Goal: Task Accomplishment & Management: Complete application form

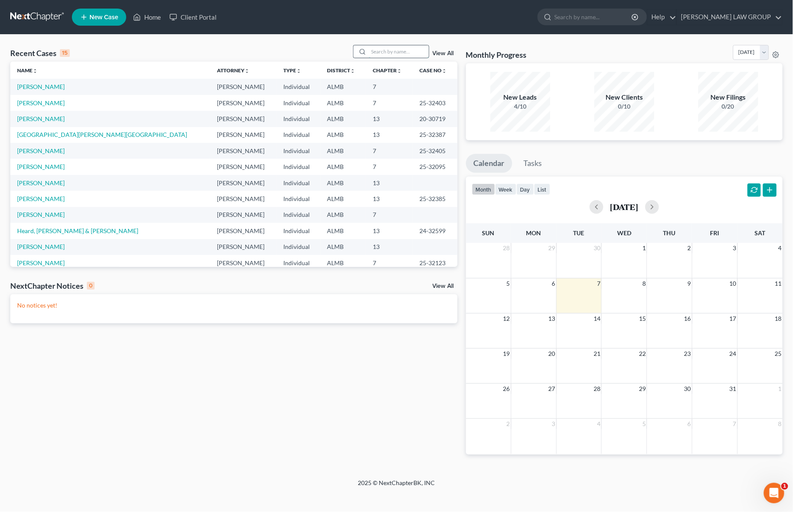
click at [386, 50] on input "search" at bounding box center [399, 51] width 60 height 12
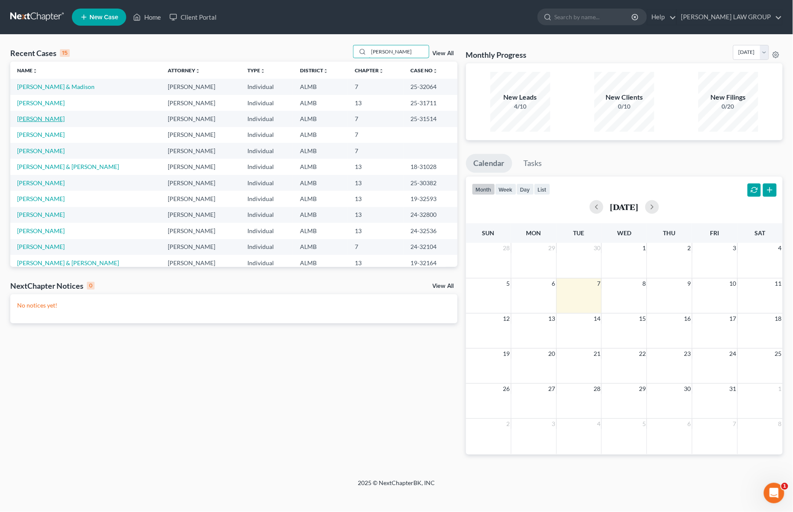
type input "[PERSON_NAME]"
click at [41, 118] on link "[PERSON_NAME]" at bounding box center [40, 118] width 47 height 7
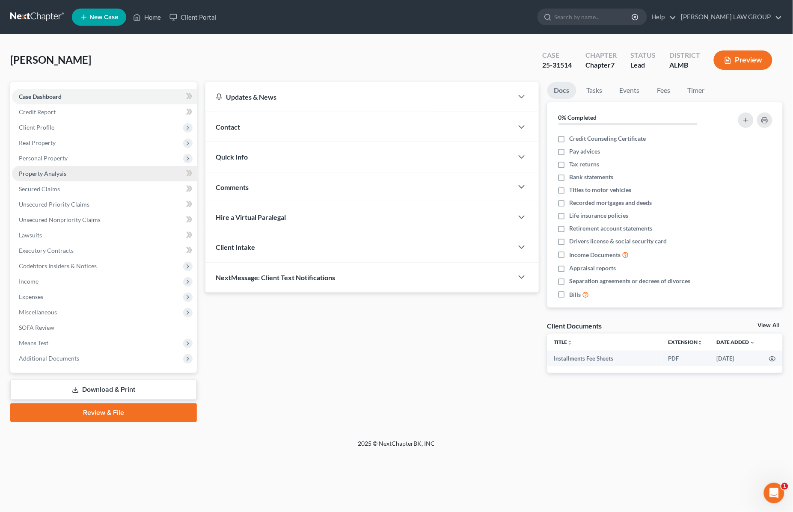
click at [57, 172] on span "Property Analysis" at bounding box center [42, 173] width 47 height 7
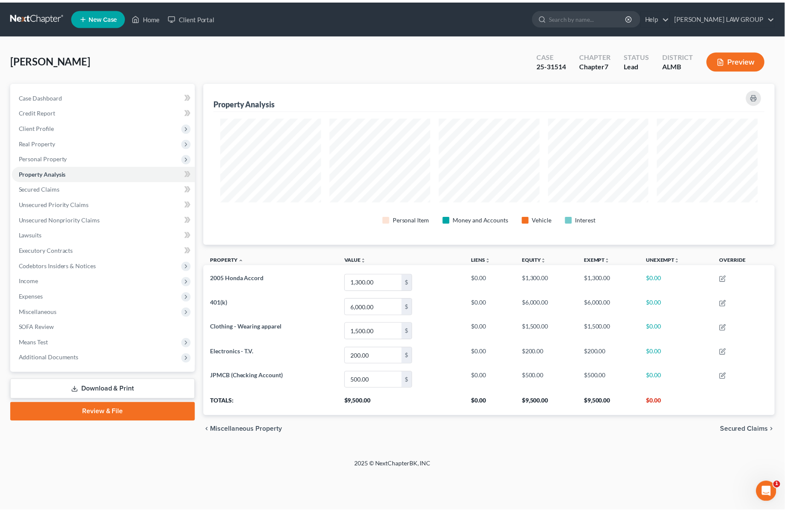
scroll to position [427683, 427269]
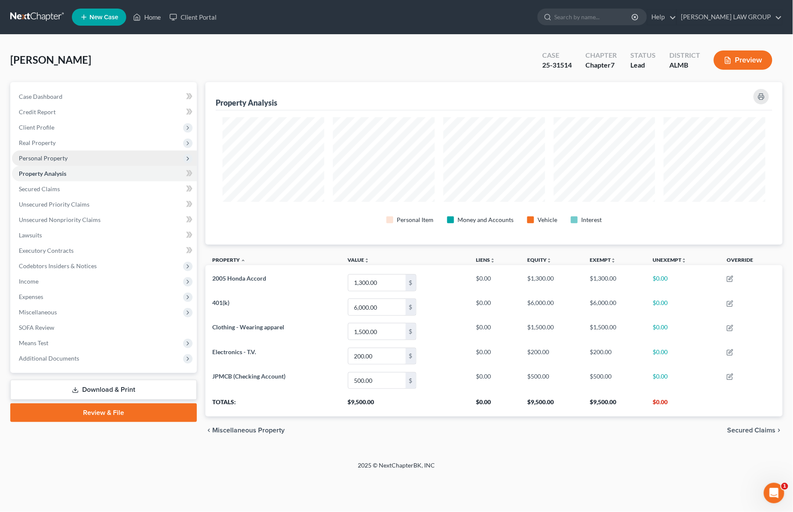
click at [48, 159] on span "Personal Property" at bounding box center [43, 157] width 49 height 7
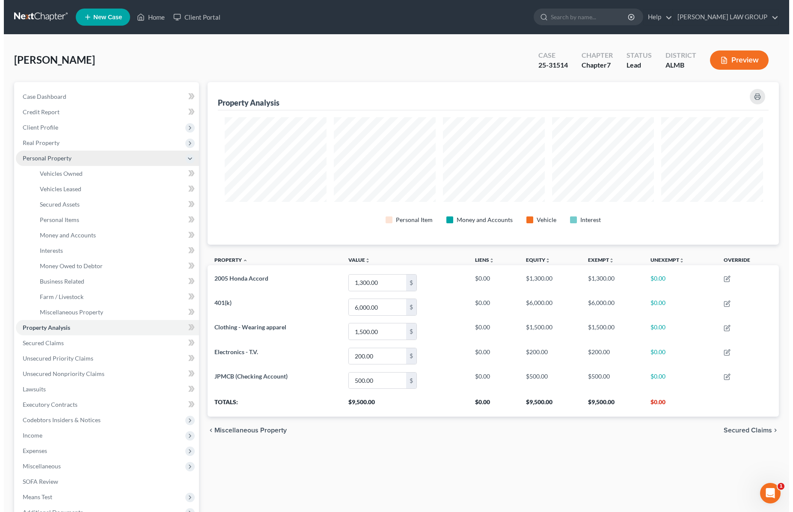
scroll to position [427684, 427275]
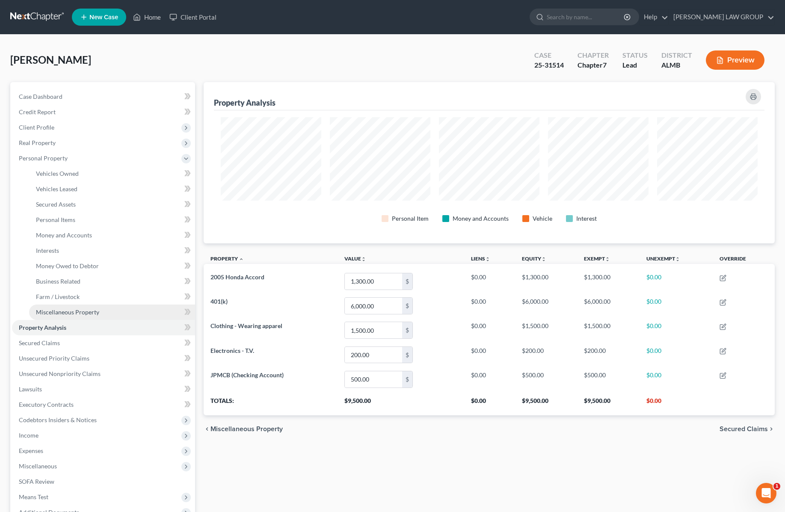
click at [62, 309] on span "Miscellaneous Property" at bounding box center [67, 311] width 63 height 7
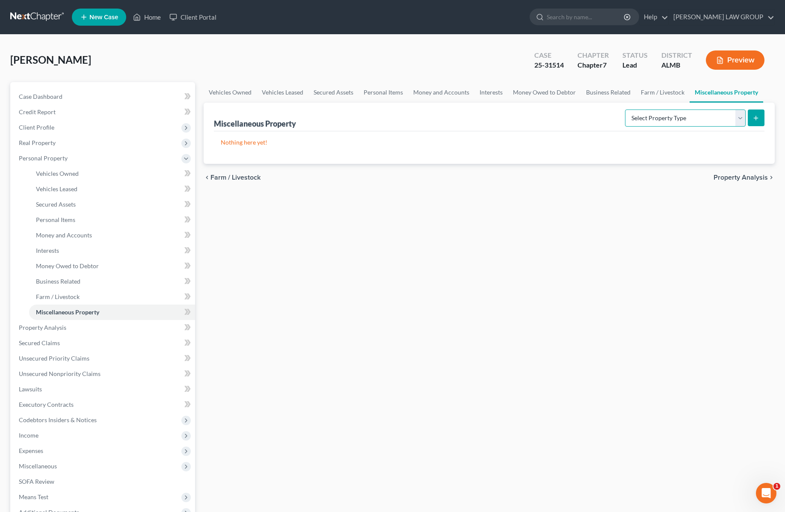
click at [735, 116] on select "Select Property Type Assigned for Creditor Benefit [DATE] Holding for Another N…" at bounding box center [685, 118] width 121 height 17
select select "not_yet_listed"
click at [625, 110] on select "Select Property Type Assigned for Creditor Benefit [DATE] Holding for Another N…" at bounding box center [685, 118] width 121 height 17
click at [755, 116] on icon "submit" at bounding box center [756, 118] width 7 height 7
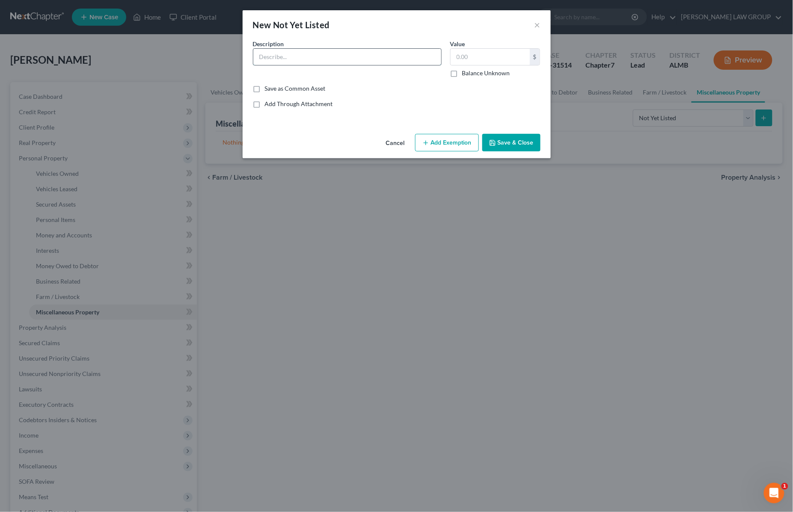
click at [347, 52] on input "text" at bounding box center [347, 57] width 188 height 16
type input "Settlement Proceeds from Stay Violation by Gym Box"
click at [477, 55] on input "text" at bounding box center [490, 57] width 79 height 16
type input "1,125"
click at [448, 139] on button "Add Exemption" at bounding box center [447, 143] width 64 height 18
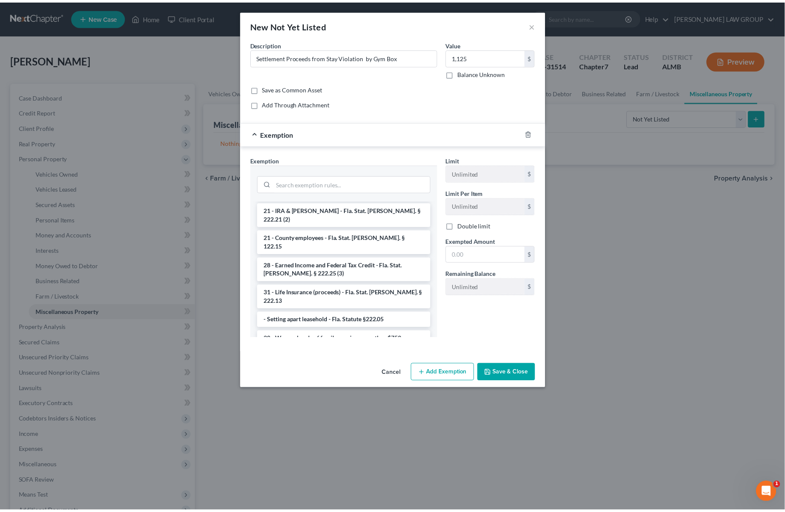
scroll to position [817, 0]
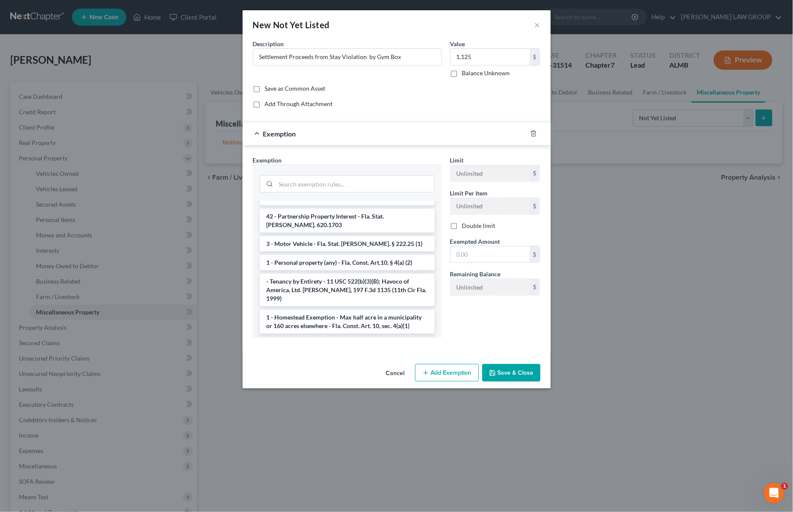
click at [371, 337] on li "14 - Wildcard Exemption - any personal property in lieu of homestead exemption …" at bounding box center [347, 353] width 175 height 33
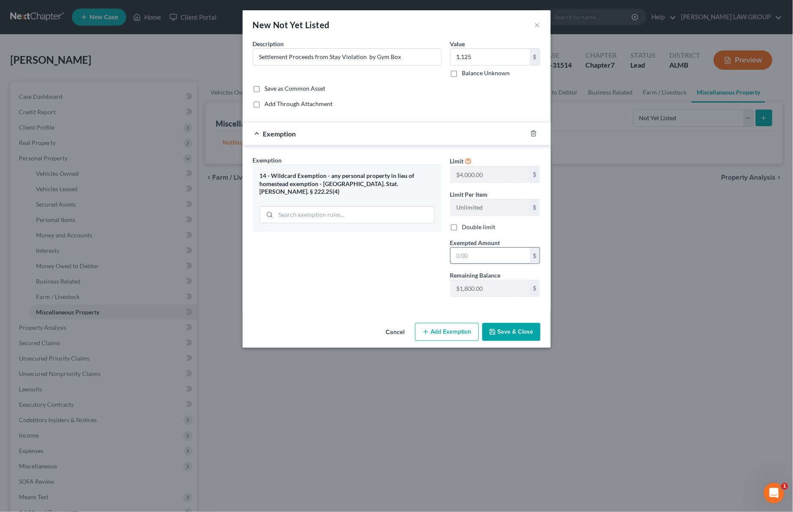
click at [480, 259] on input "text" at bounding box center [490, 256] width 79 height 16
type input "1,125"
click at [505, 333] on button "Save & Close" at bounding box center [511, 332] width 58 height 18
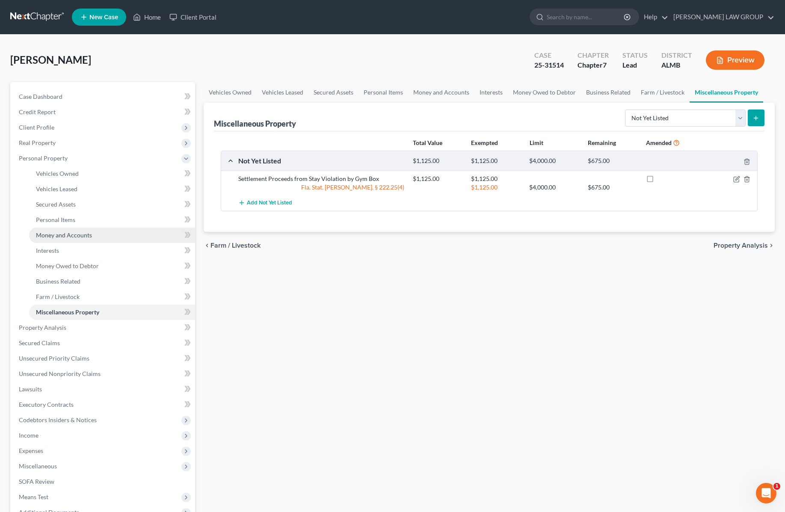
click at [91, 237] on link "Money and Accounts" at bounding box center [112, 235] width 166 height 15
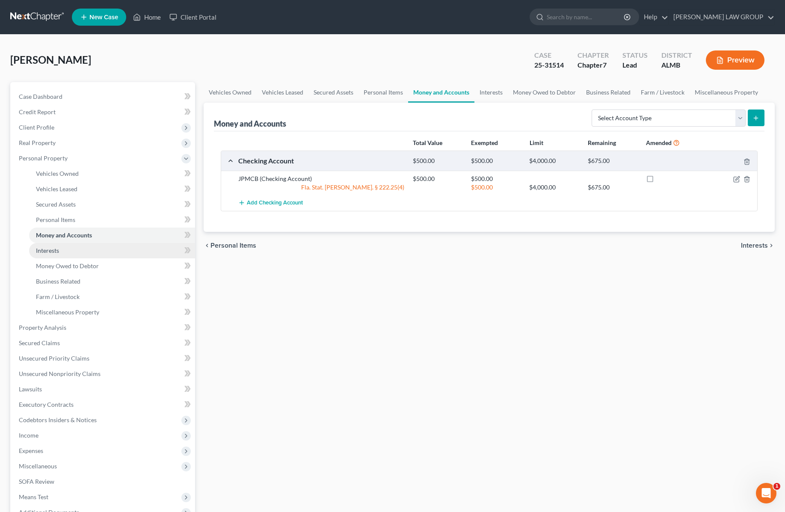
click at [80, 248] on link "Interests" at bounding box center [112, 250] width 166 height 15
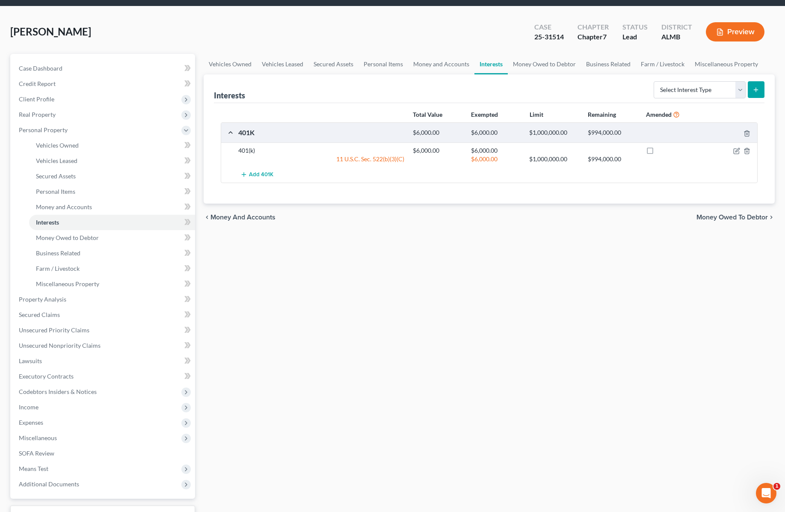
scroll to position [95, 0]
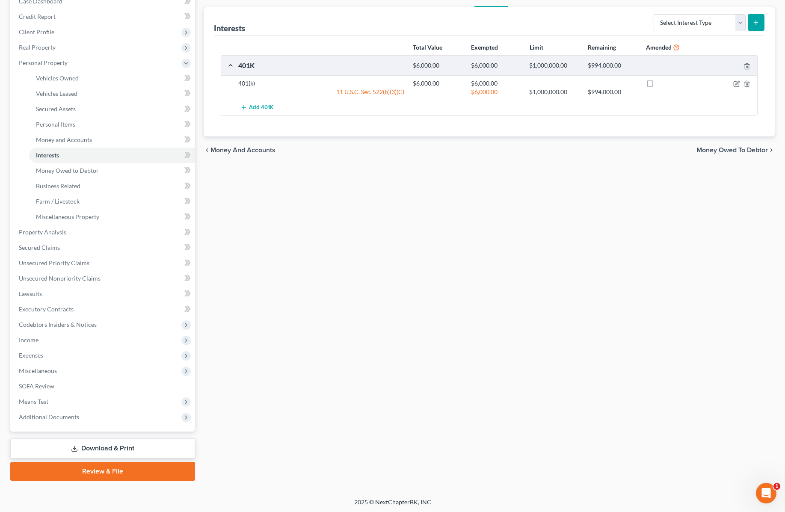
click at [148, 444] on link "Download & Print" at bounding box center [102, 449] width 185 height 20
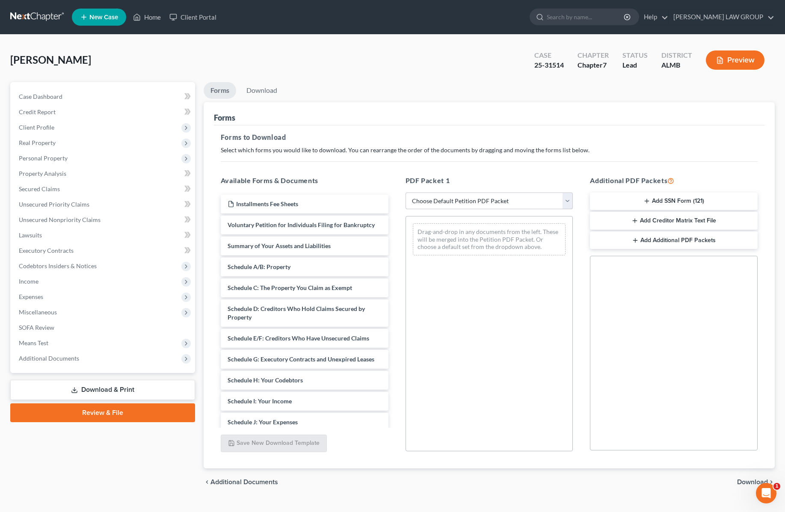
click at [495, 200] on select "Choose Default Petition PDF Packet Complete Bankruptcy Petition (all forms and …" at bounding box center [490, 201] width 168 height 17
select select "2"
click at [406, 193] on select "Choose Default Petition PDF Packet Complete Bankruptcy Petition (all forms and …" at bounding box center [490, 201] width 168 height 17
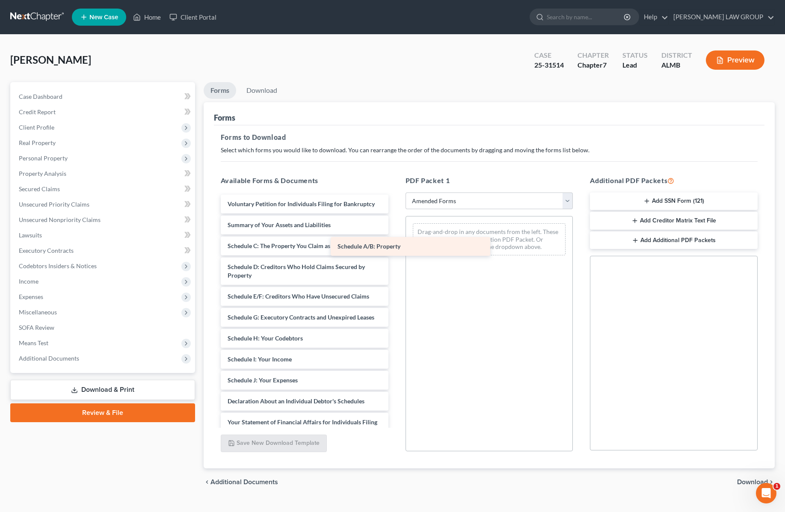
drag, startPoint x: 333, startPoint y: 258, endPoint x: 495, endPoint y: 244, distance: 162.7
click at [395, 244] on div "Schedule A/B: Property Voluntary Petition for Individuals Filing for Bankruptcy…" at bounding box center [304, 393] width 181 height 397
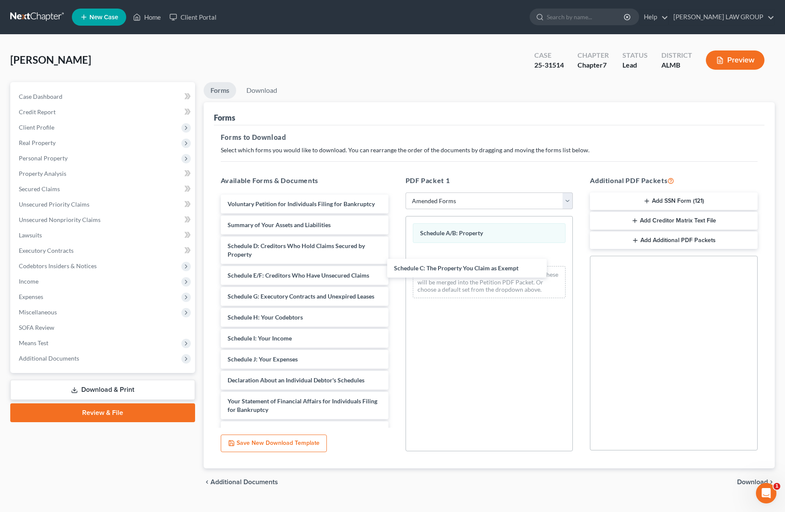
drag, startPoint x: 321, startPoint y: 258, endPoint x: 529, endPoint y: 273, distance: 208.0
click at [395, 272] on div "Schedule C: The Property You Claim as Exempt Voluntary Petition for Individuals…" at bounding box center [304, 383] width 181 height 376
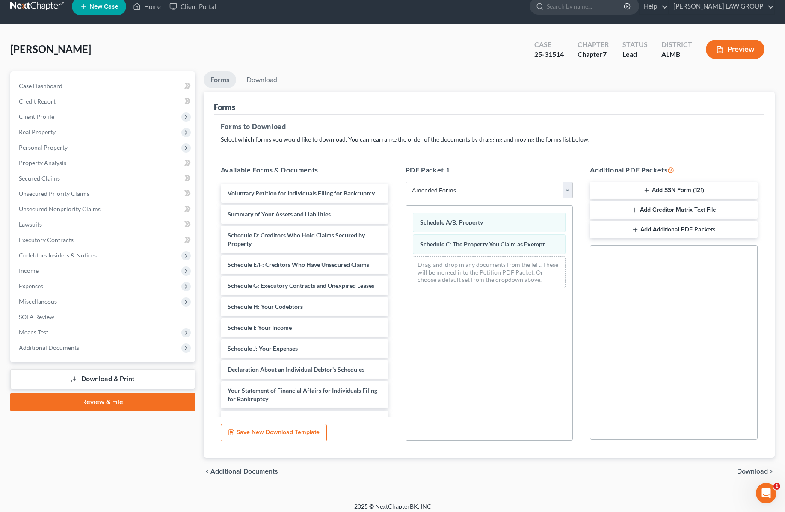
scroll to position [16, 0]
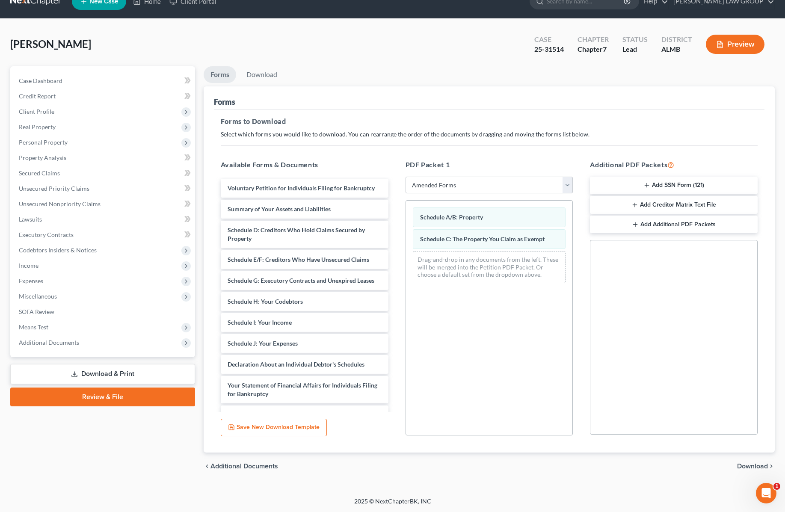
click at [748, 465] on span "Download" at bounding box center [752, 466] width 31 height 7
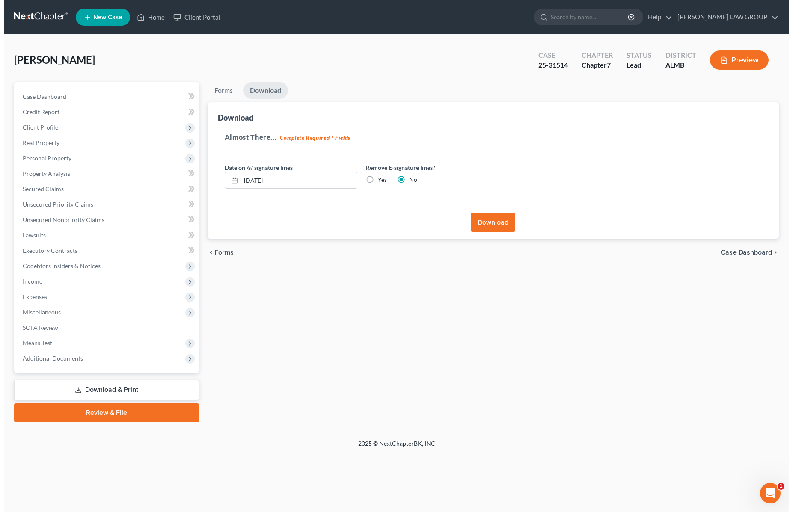
scroll to position [0, 0]
click at [486, 221] on button "Download" at bounding box center [494, 222] width 44 height 19
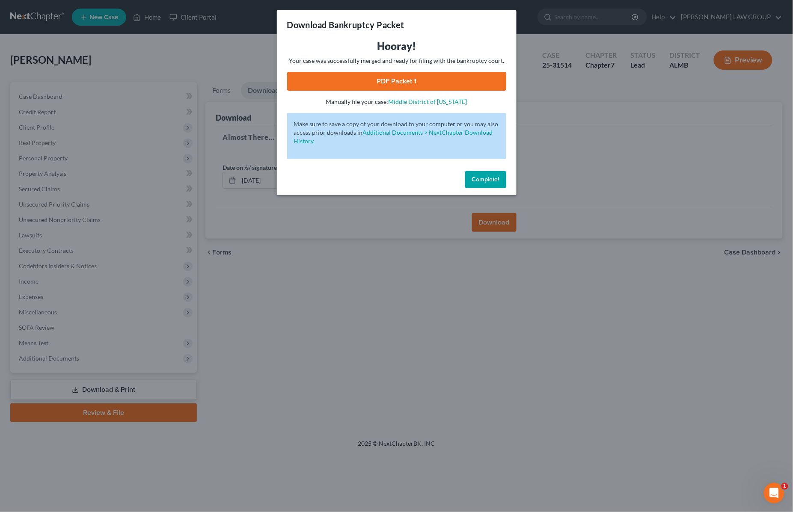
click at [375, 83] on link "PDF Packet 1" at bounding box center [396, 81] width 219 height 19
